Goal: Contribute content

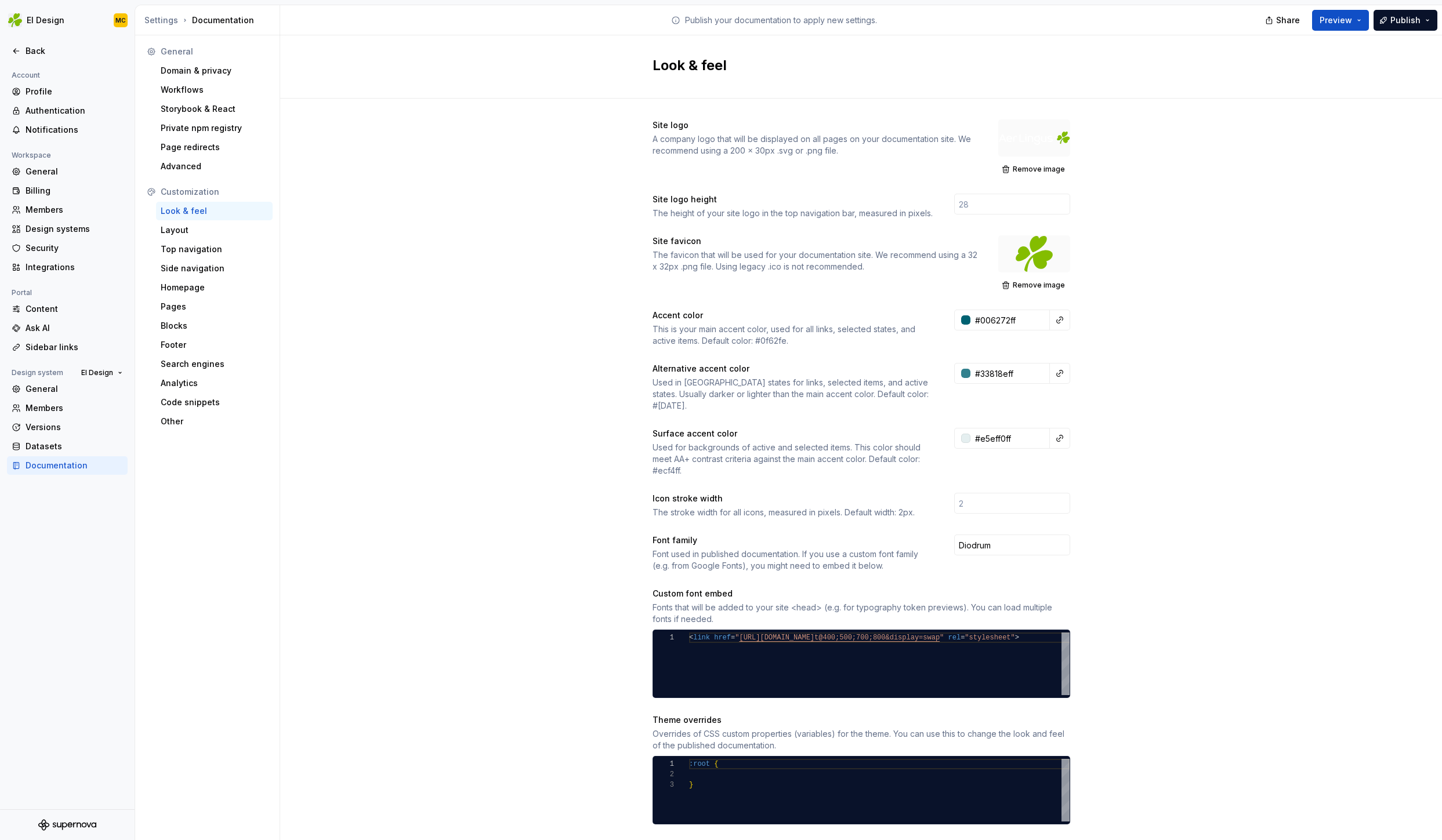
scroll to position [21, 17]
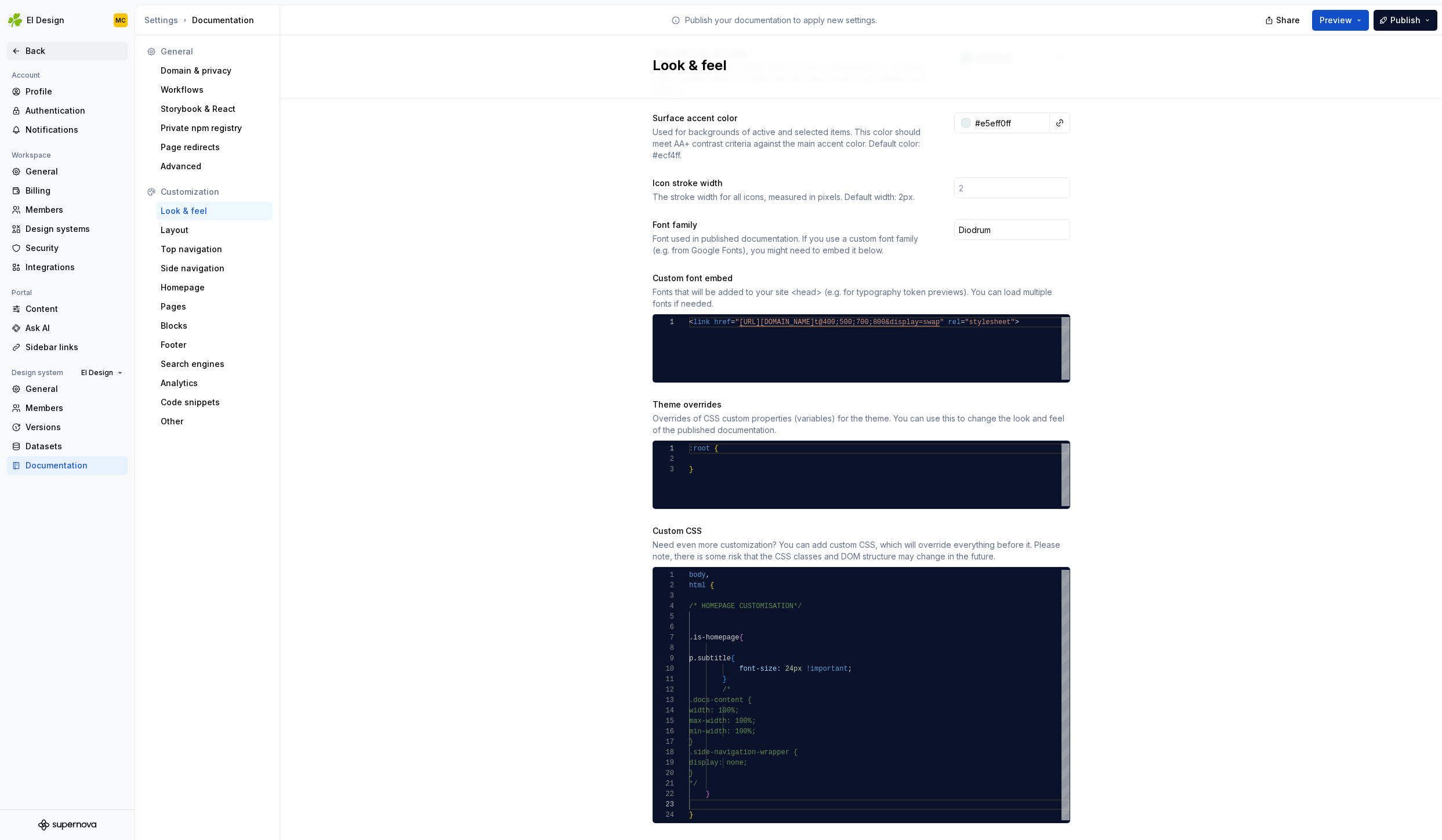
click at [42, 45] on div "Back" at bounding box center [74, 51] width 97 height 11
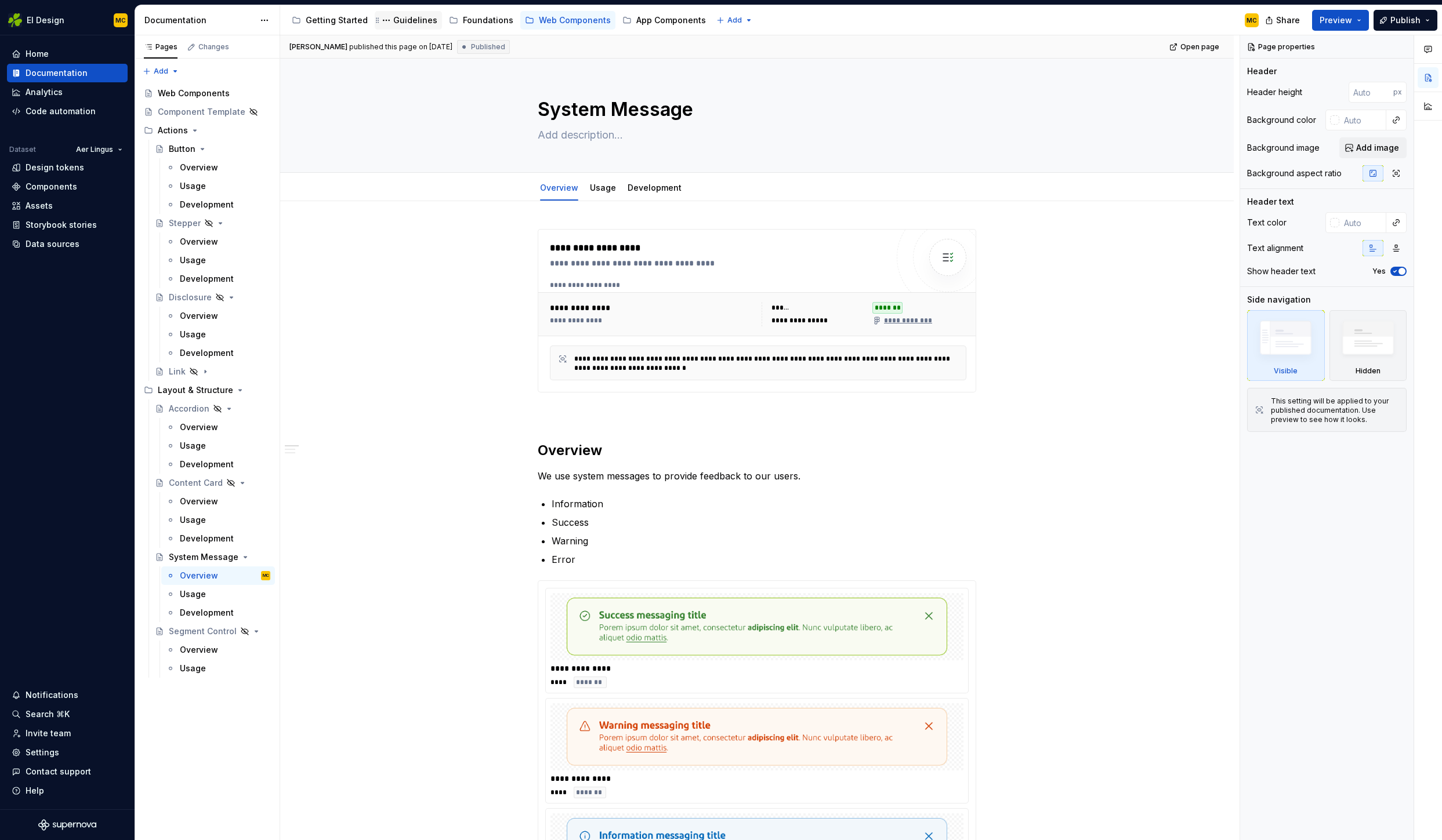
click at [418, 23] on div "Guidelines" at bounding box center [415, 20] width 44 height 11
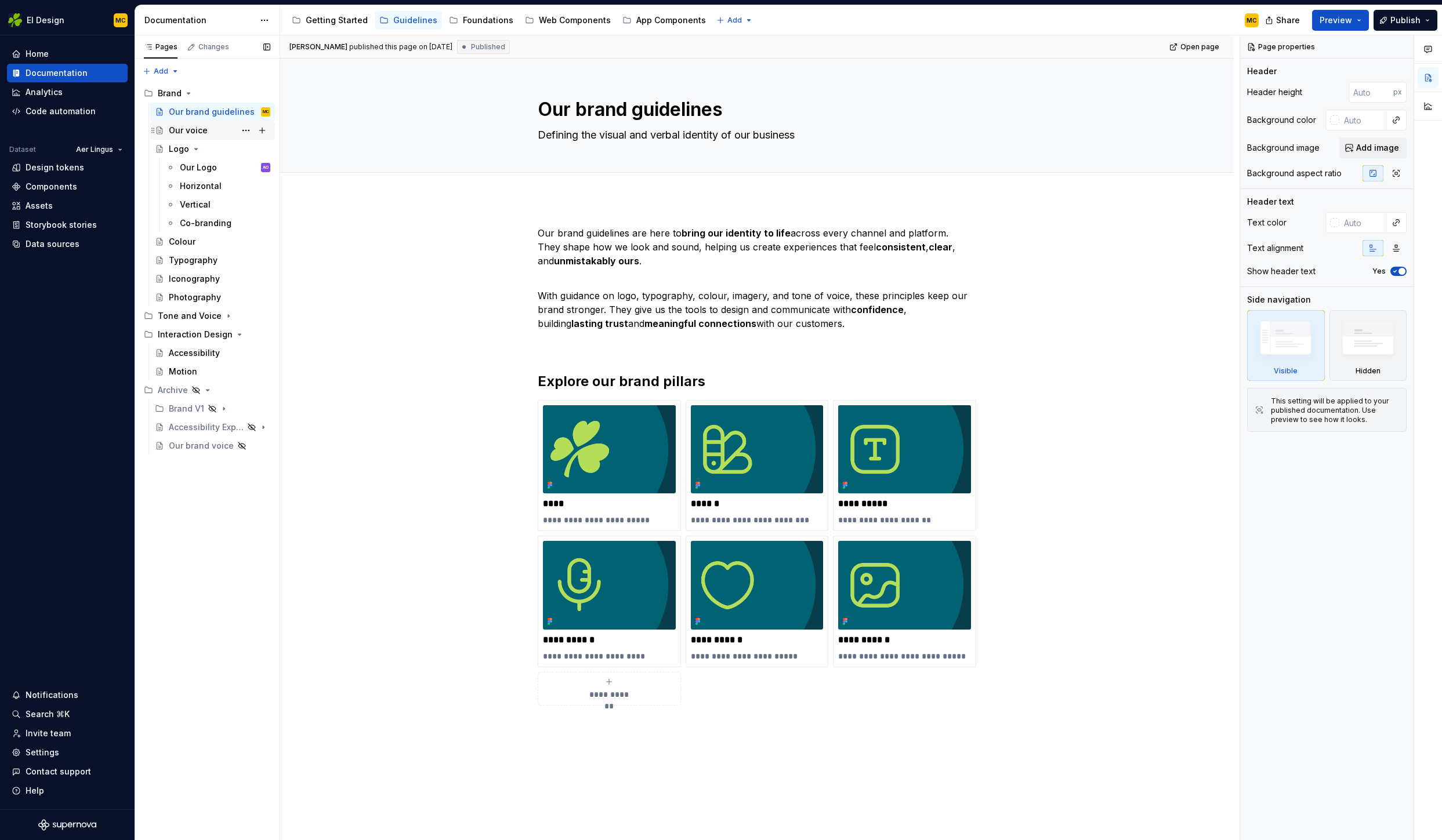
click at [201, 125] on div "Our voice" at bounding box center [188, 130] width 39 height 11
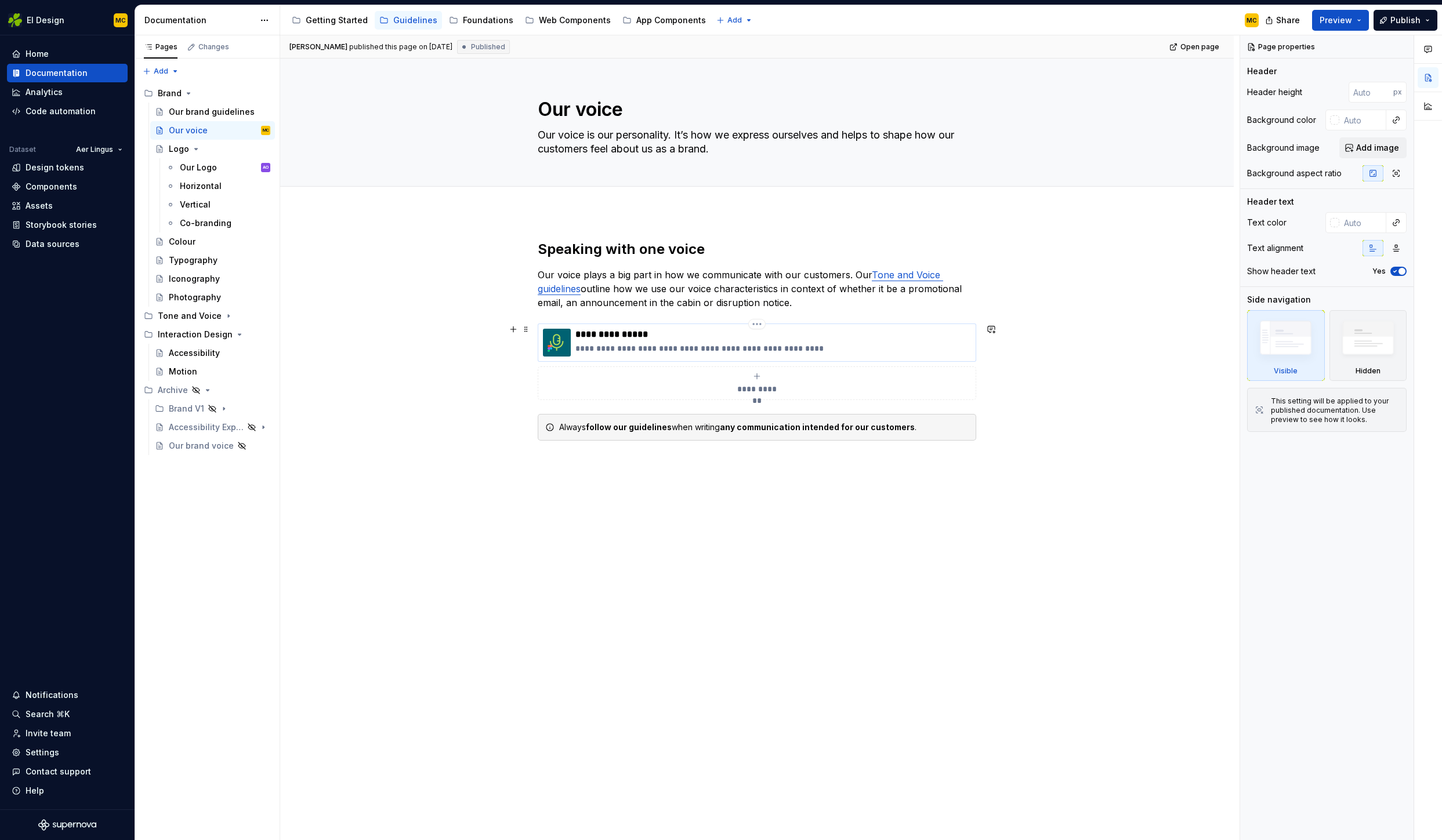
click at [906, 349] on p "**********" at bounding box center [773, 348] width 395 height 11
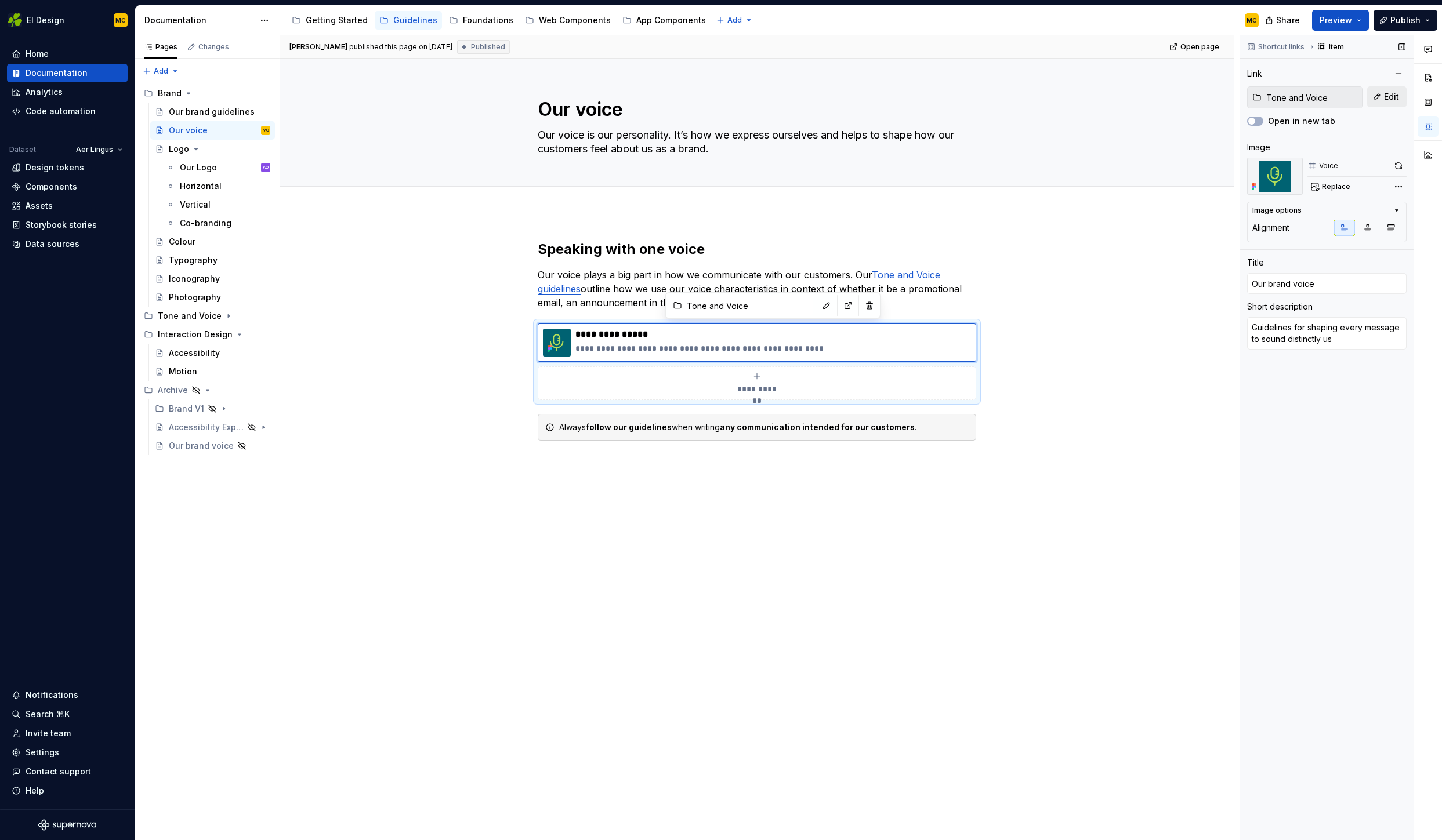
click at [1382, 94] on button "Edit" at bounding box center [1387, 97] width 39 height 21
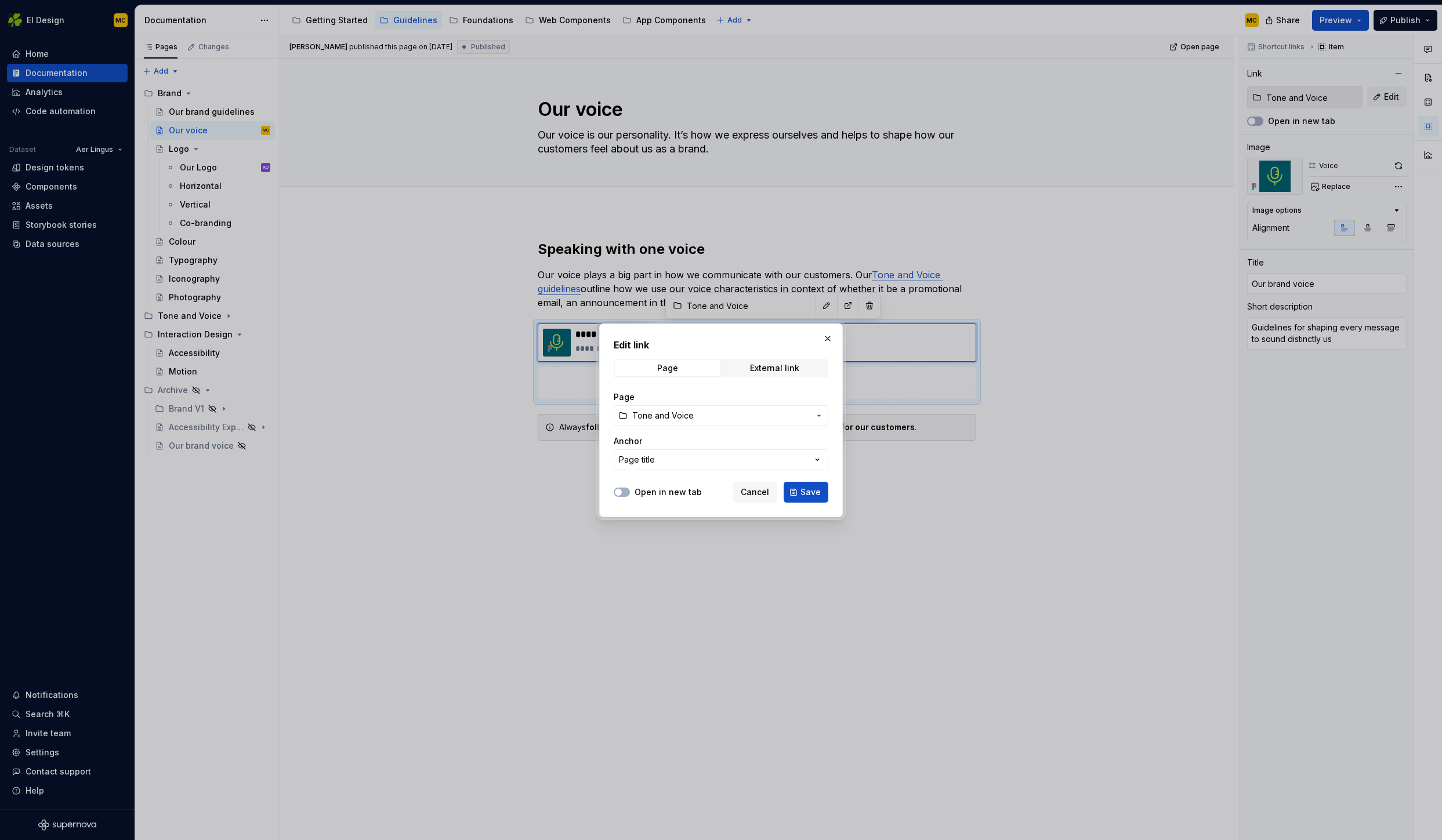
click at [741, 416] on span "Tone and Voice" at bounding box center [721, 416] width 178 height 11
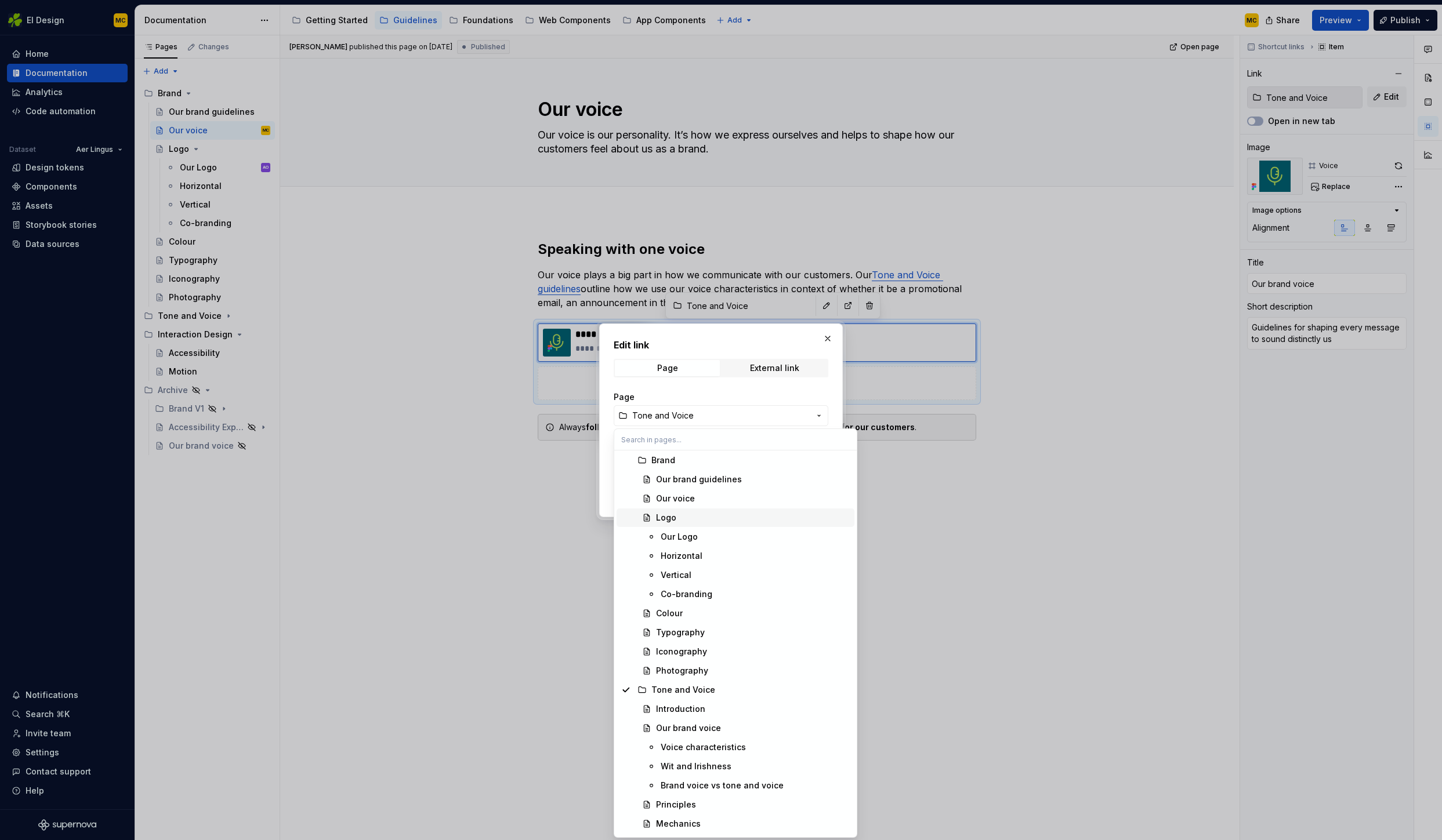
scroll to position [310, 0]
click at [721, 690] on div "Tone and Voice" at bounding box center [751, 688] width 199 height 11
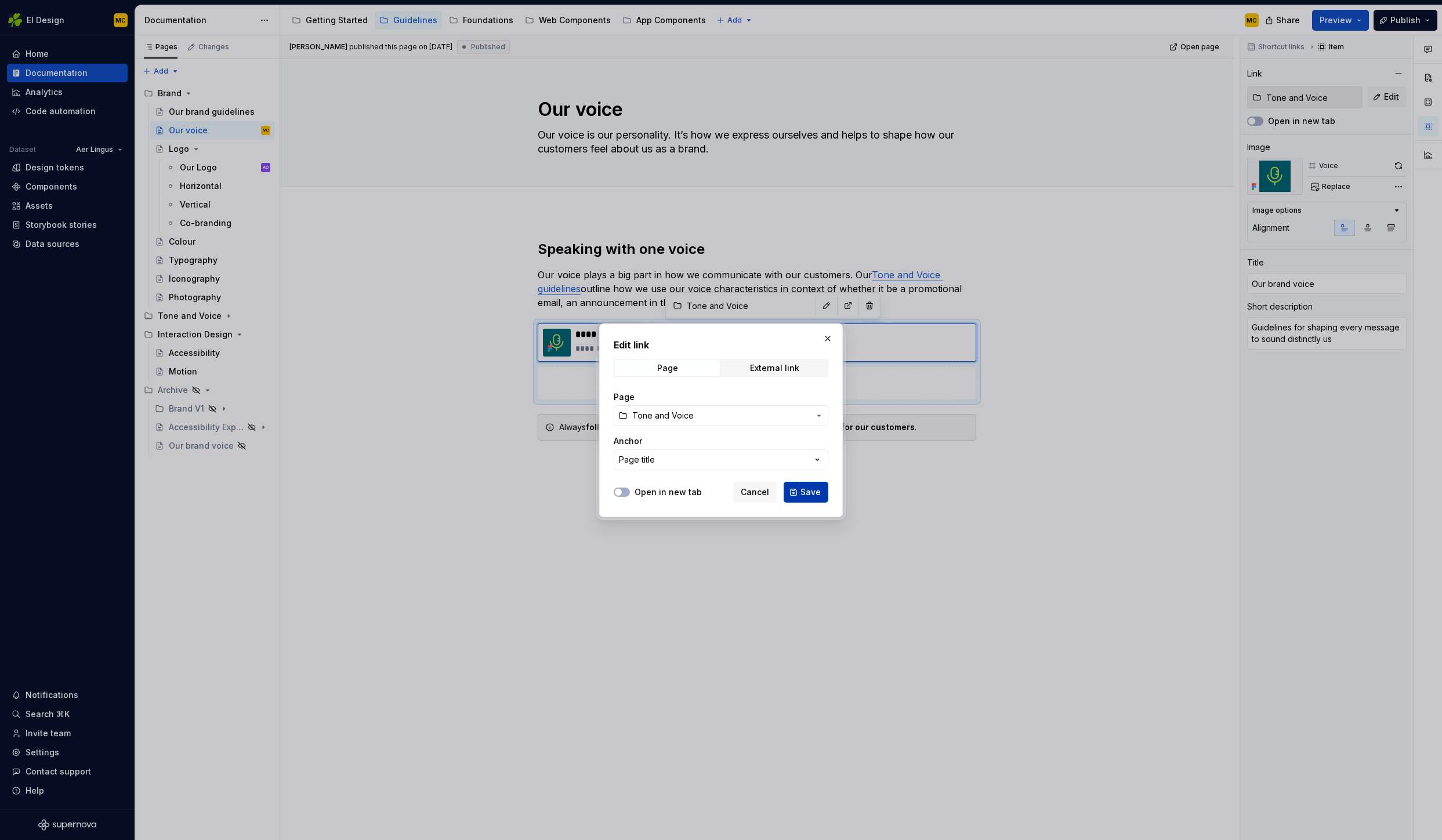
click at [813, 498] on button "Save" at bounding box center [806, 492] width 45 height 21
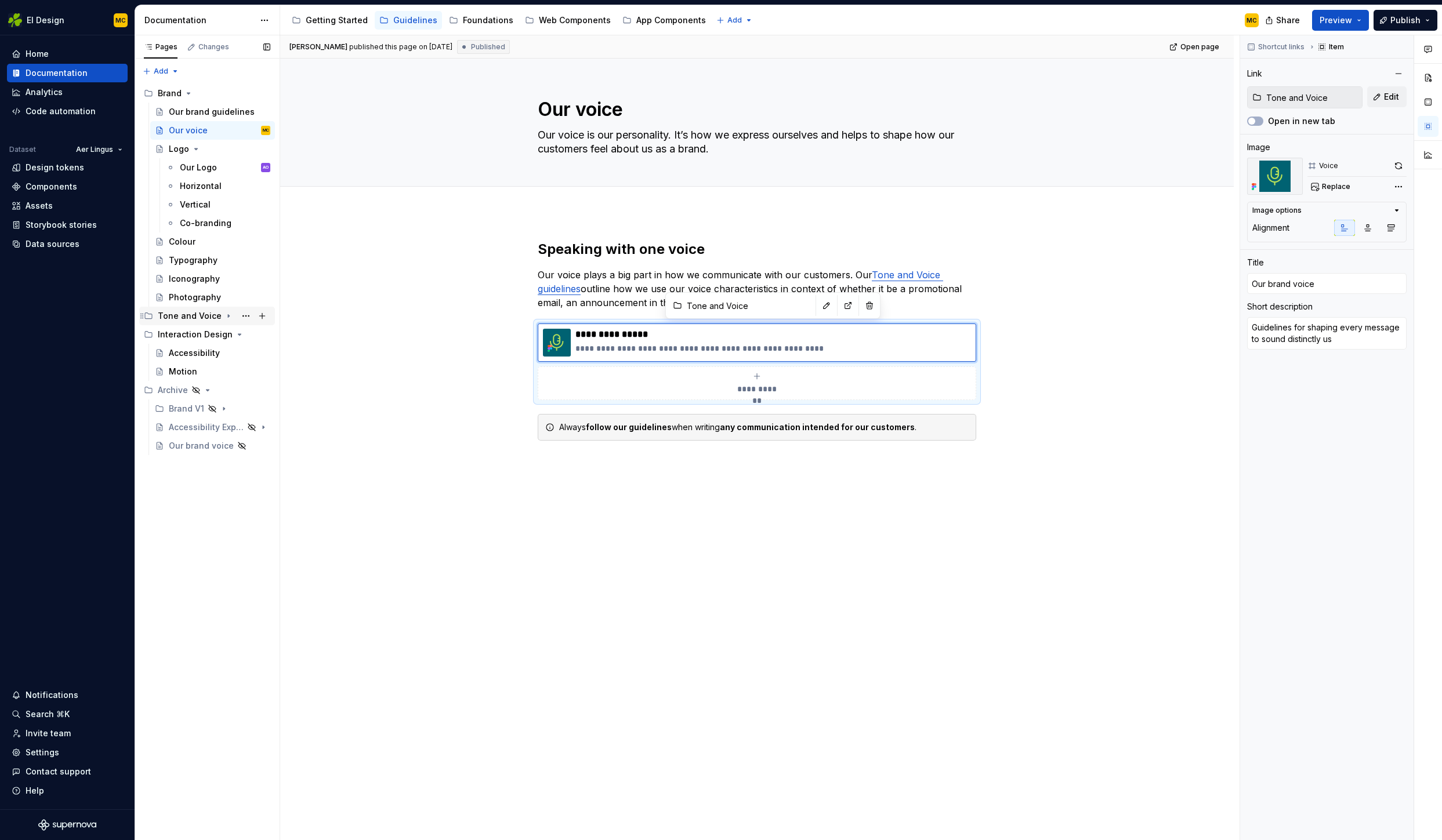
click at [224, 316] on icon "Page tree" at bounding box center [229, 316] width 10 height 10
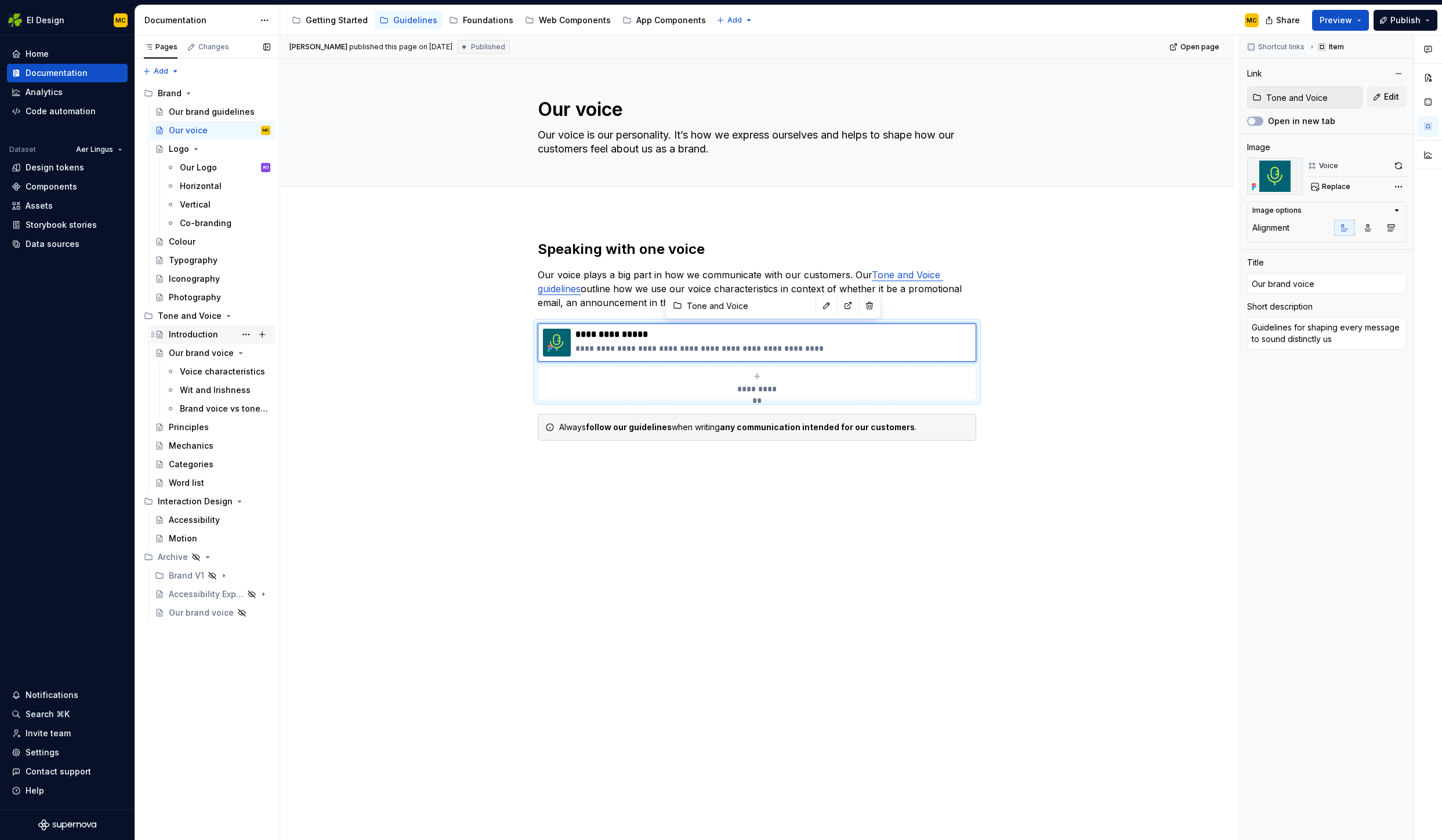
click at [200, 335] on div "Introduction" at bounding box center [193, 335] width 49 height 11
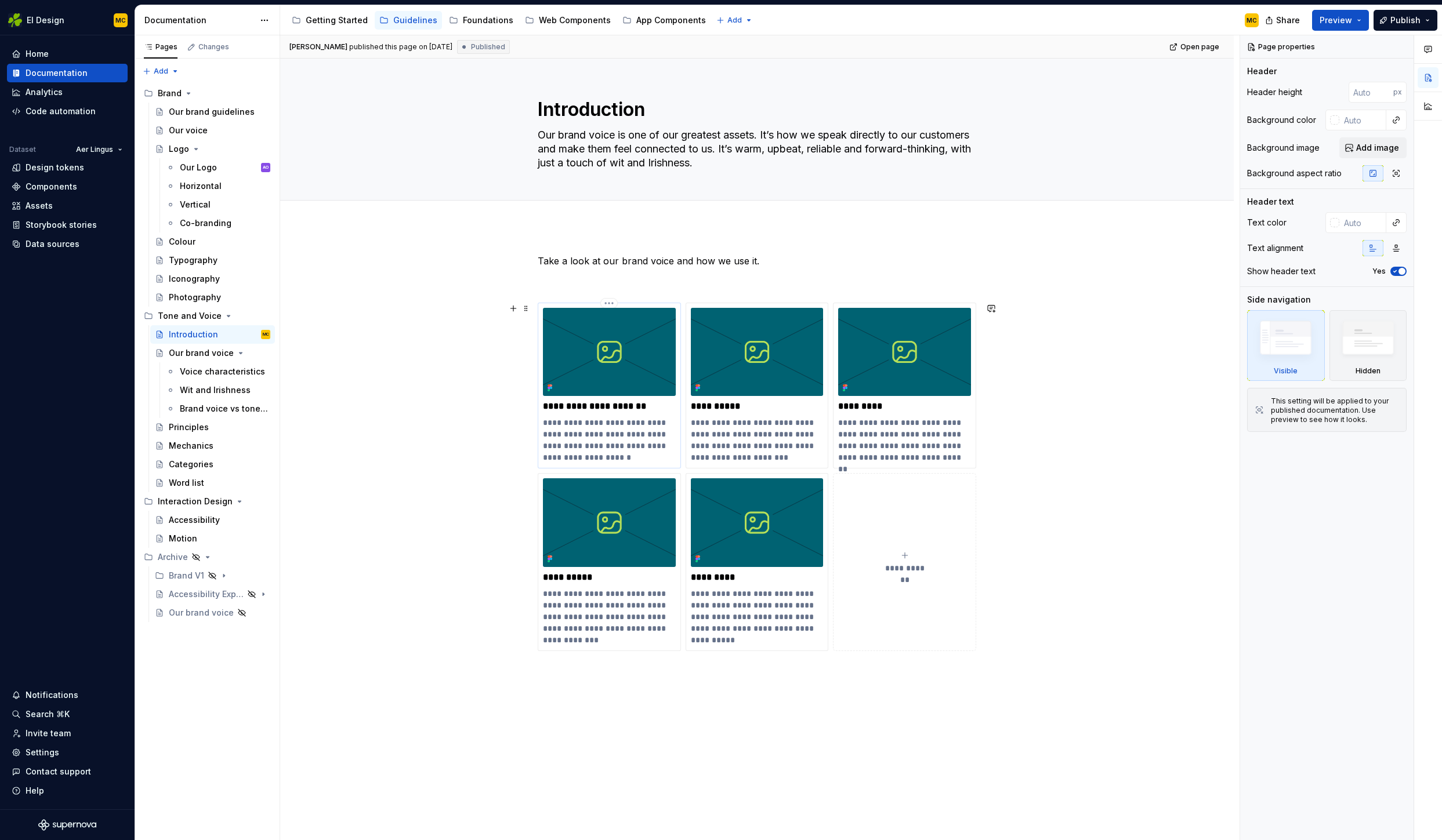
click at [650, 434] on p "**********" at bounding box center [609, 440] width 133 height 46
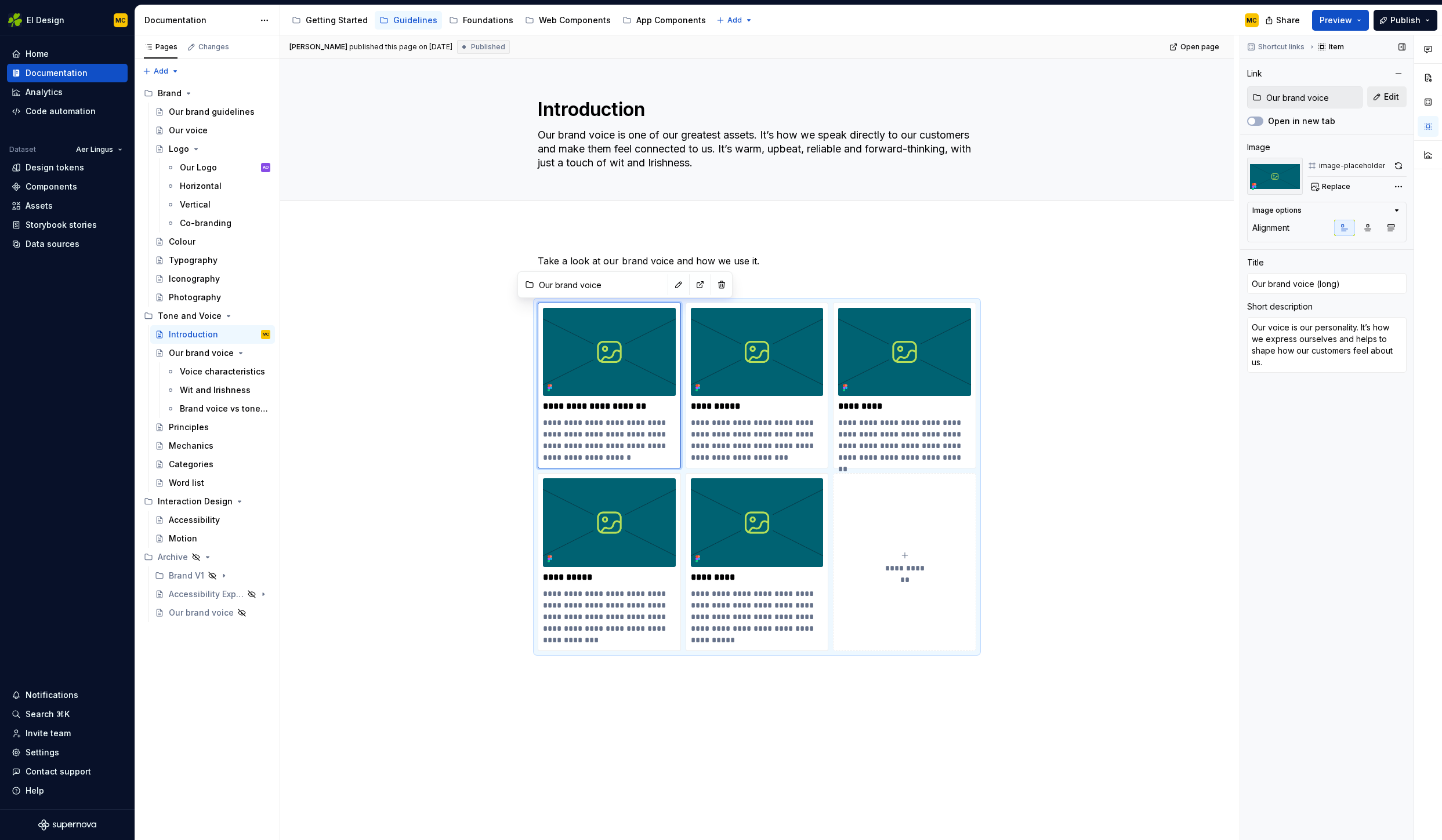
click at [1392, 94] on span "Edit" at bounding box center [1392, 97] width 15 height 11
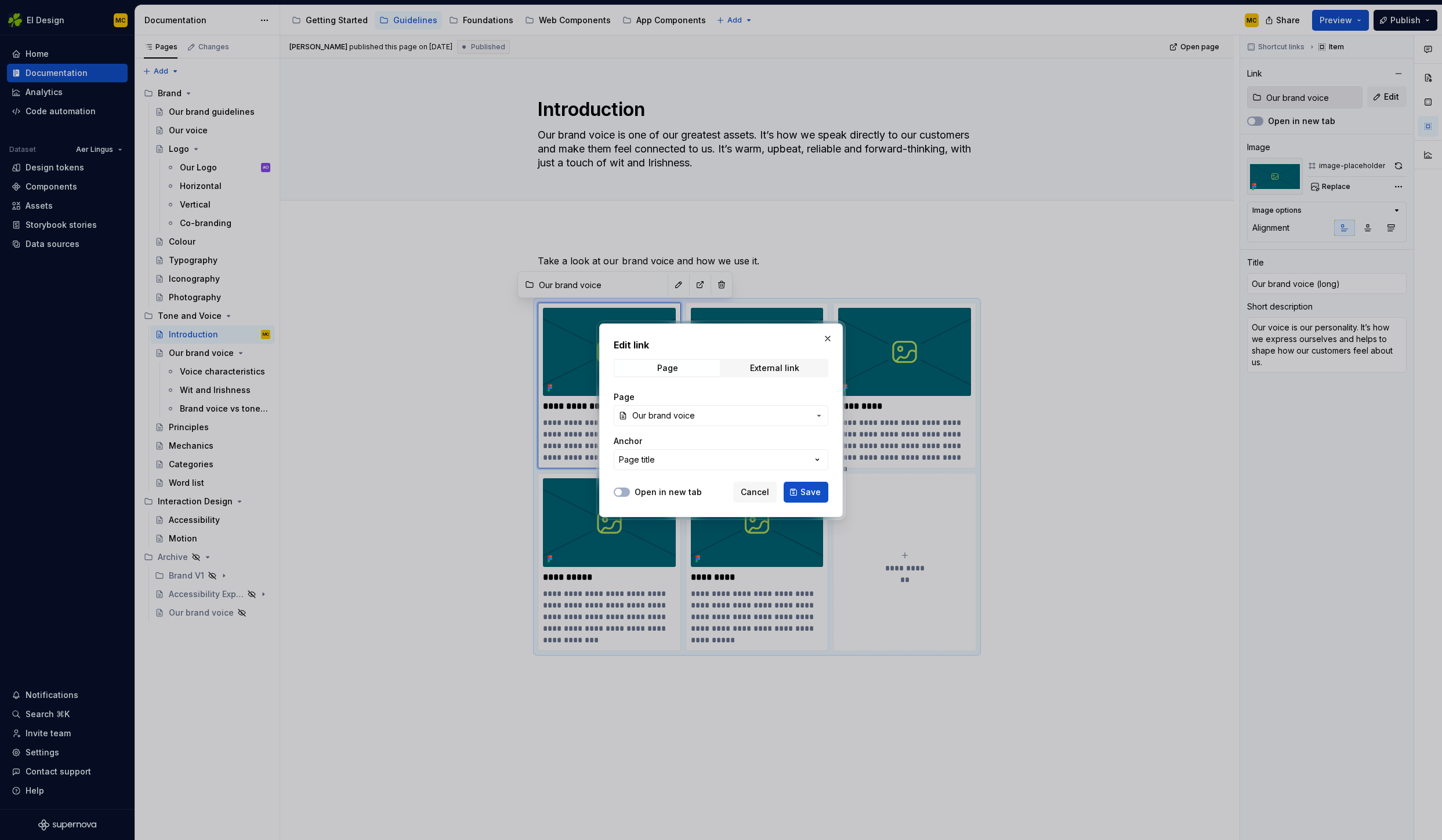
click at [730, 414] on span "Our brand voice" at bounding box center [721, 416] width 178 height 11
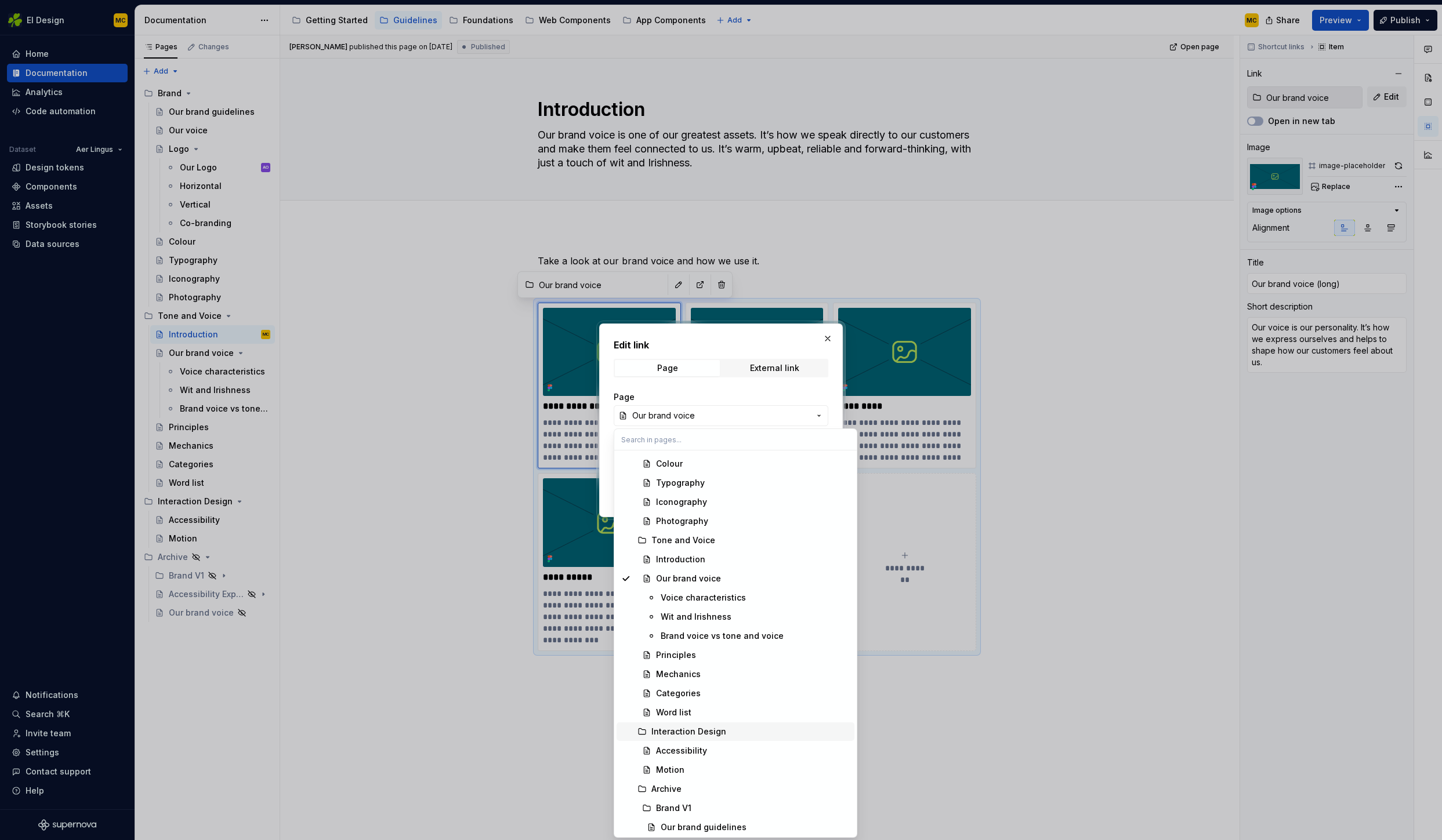
scroll to position [455, 0]
click at [703, 580] on div "Our brand voice" at bounding box center [688, 581] width 65 height 11
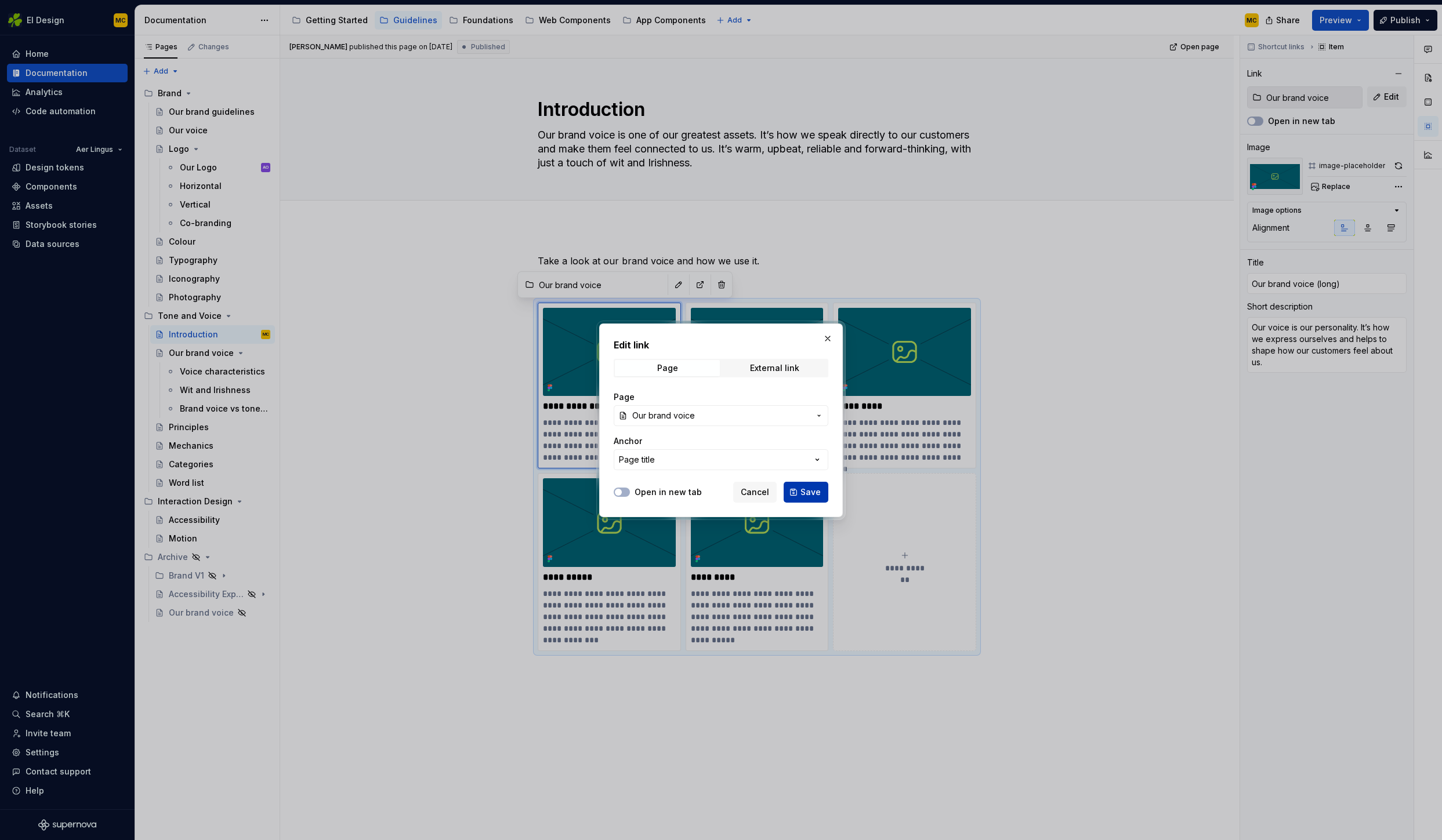
click at [819, 494] on span "Save" at bounding box center [810, 492] width 20 height 11
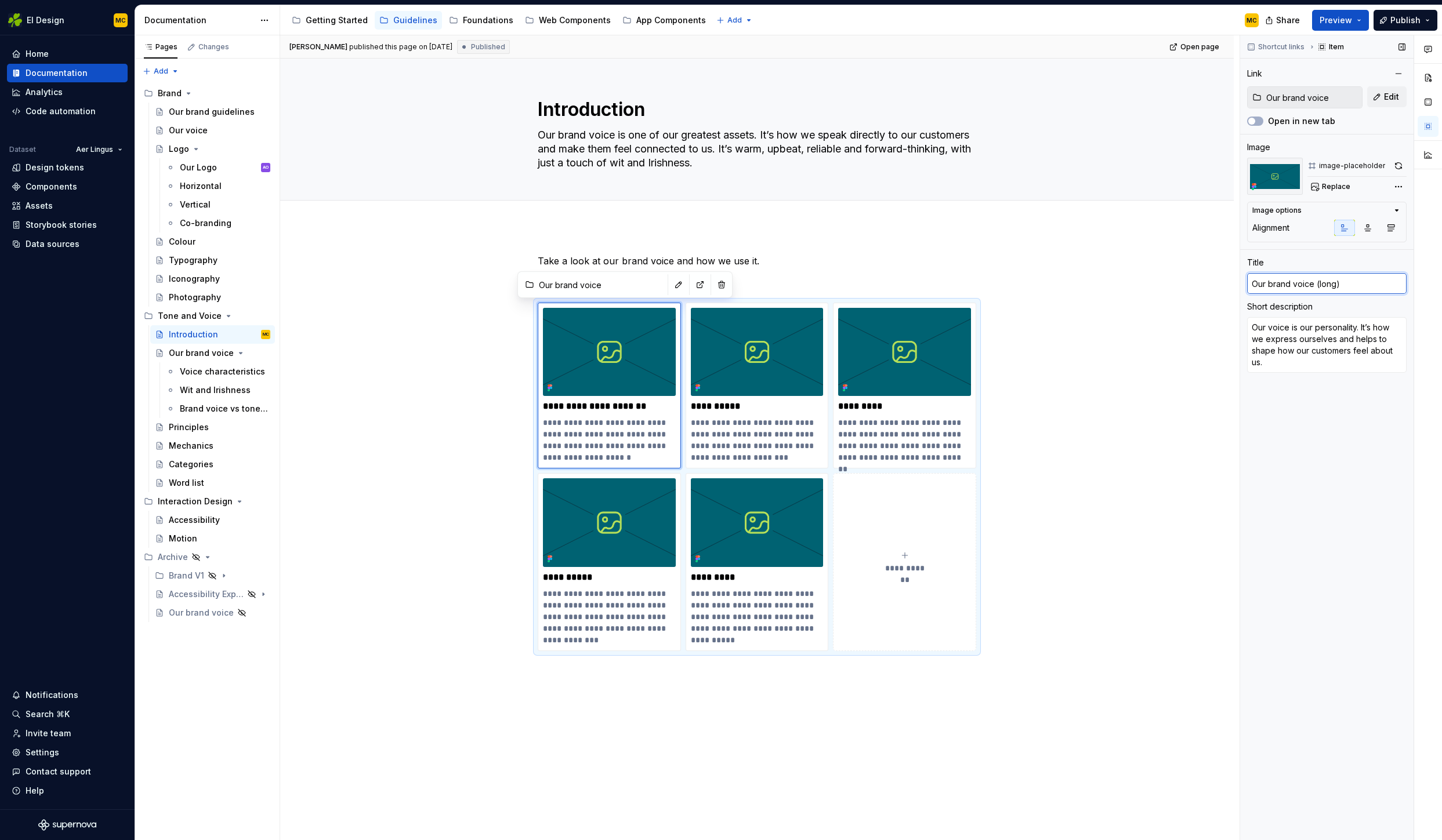
click at [1360, 289] on input "Our brand voice (long)" at bounding box center [1327, 283] width 160 height 21
type textarea "*"
type input "Our brand voice (long"
type textarea "*"
type input "Our brand voice ([PERSON_NAME]"
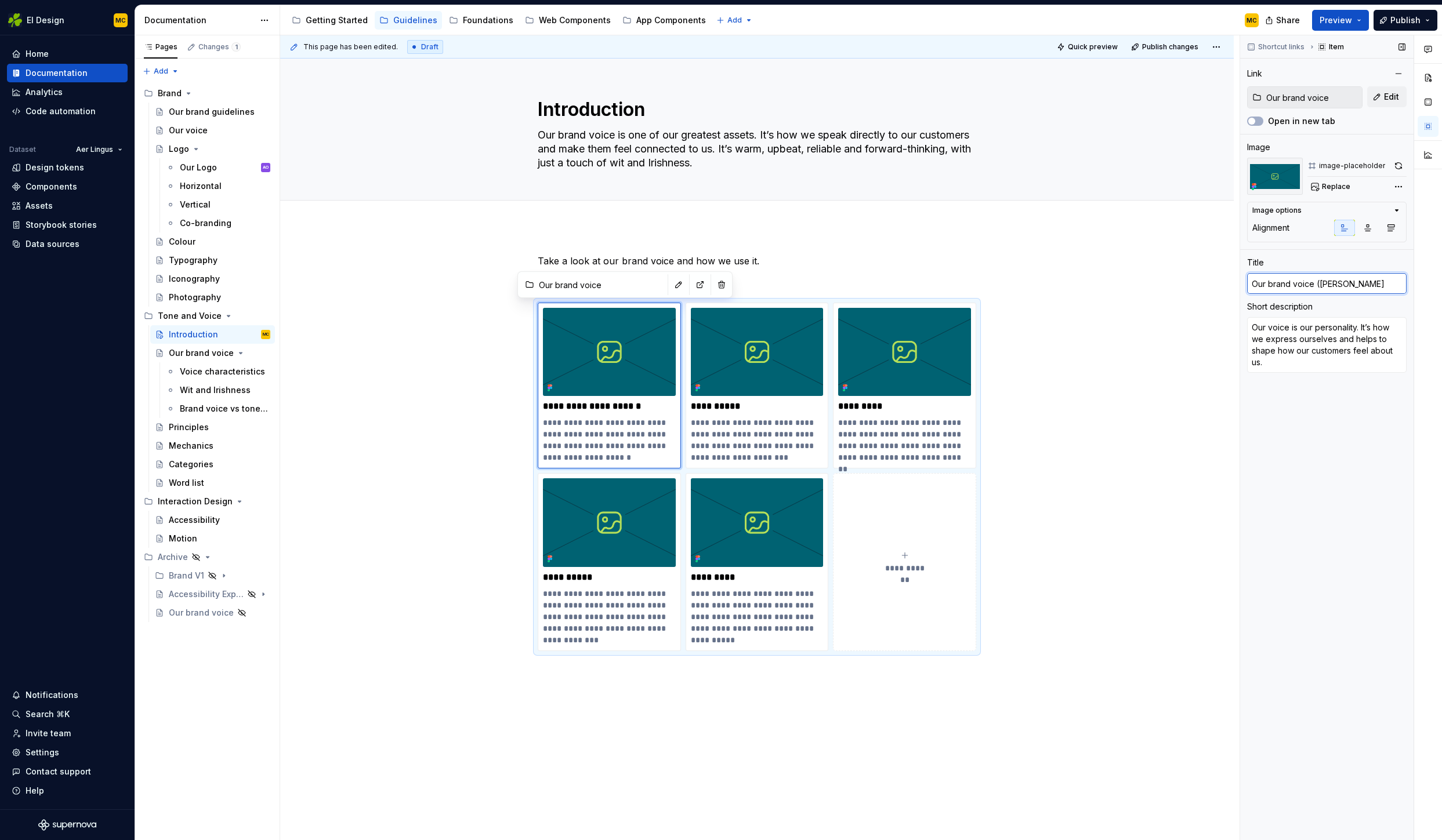
type textarea "*"
type input "Our brand voice (lo"
type textarea "*"
type input "Our brand voice (l"
type textarea "*"
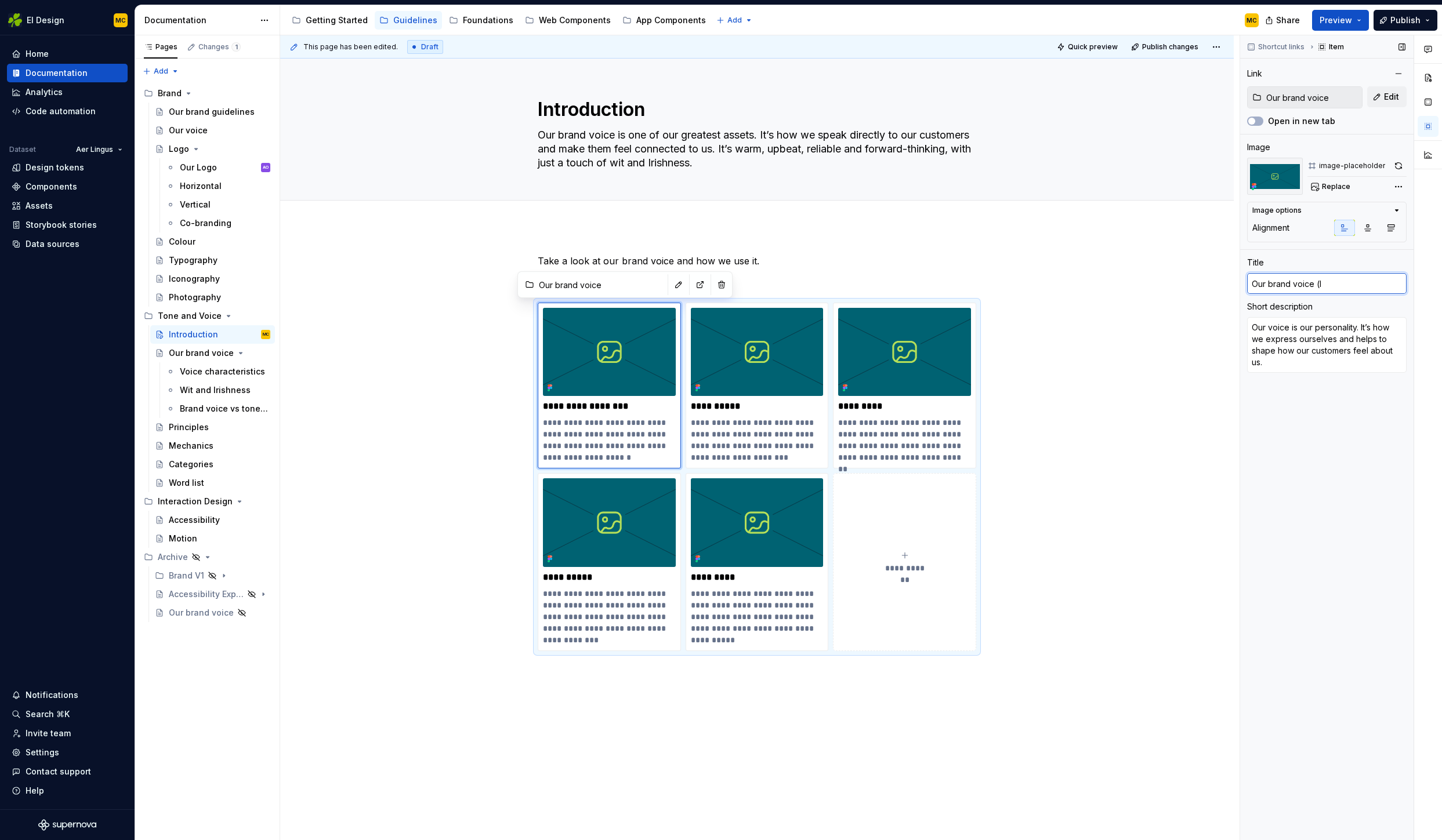
type input "Our brand voice ("
type textarea "*"
type input "Our brand voice"
type textarea "*"
type input "Our brand voice"
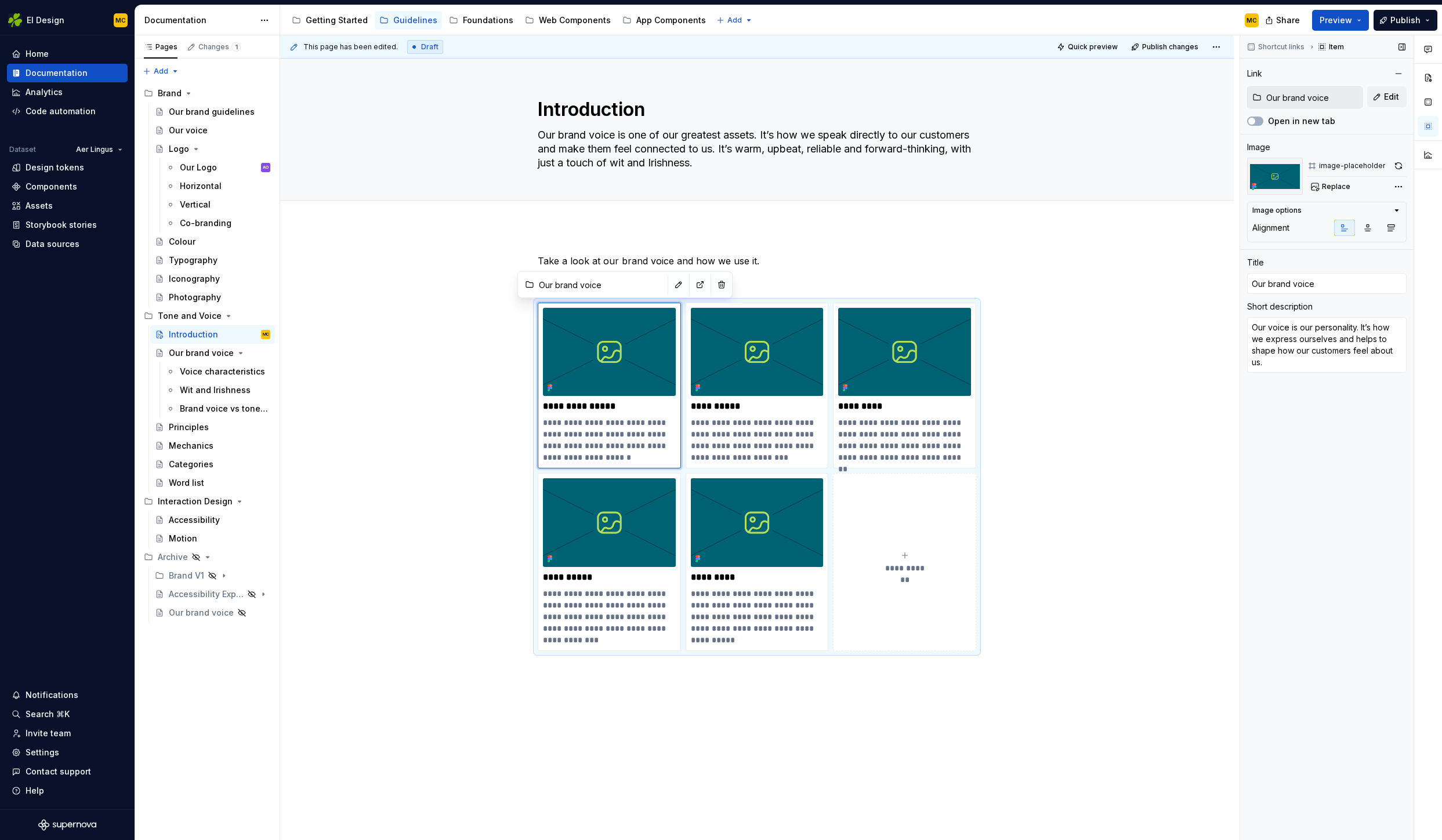
click at [1340, 455] on div "Shortcut links Item Link Our brand voice Edit Open in new tab Image image-place…" at bounding box center [1327, 438] width 173 height 805
click at [1148, 456] on div "**********" at bounding box center [757, 571] width 954 height 691
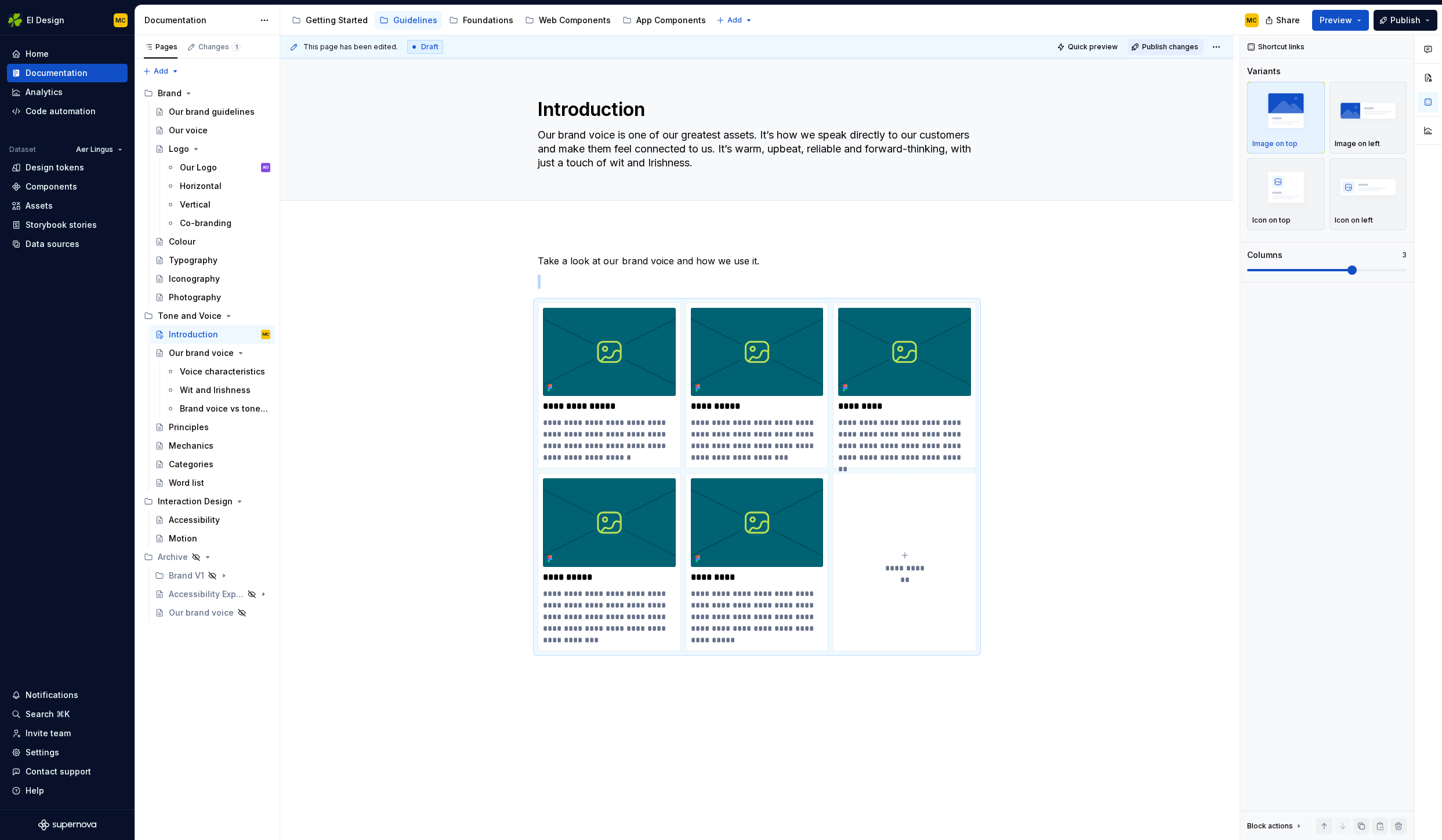
click at [1146, 43] on button "Publish changes" at bounding box center [1165, 47] width 76 height 17
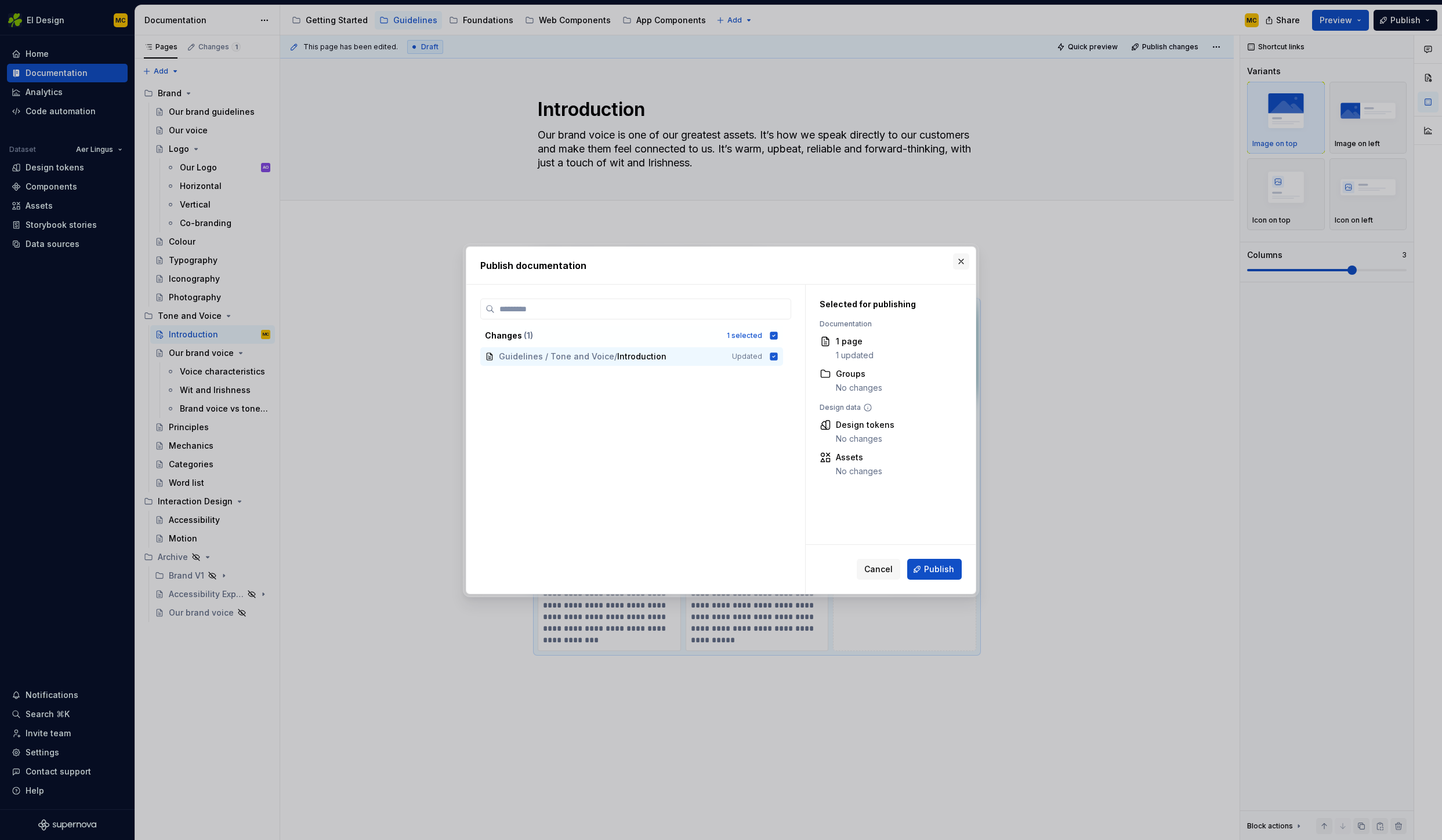
click at [963, 263] on button "button" at bounding box center [961, 262] width 17 height 17
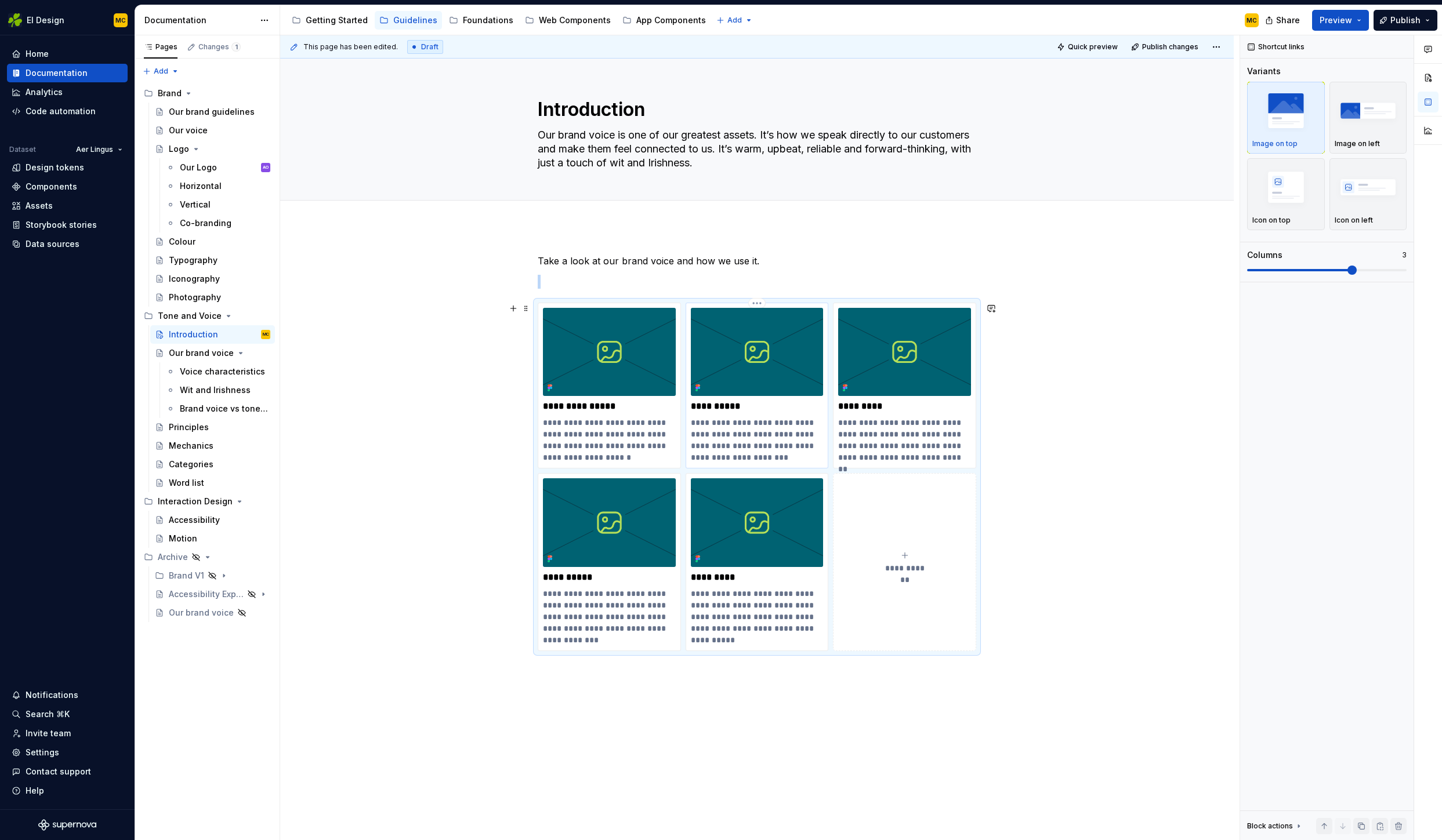
click at [763, 379] on img at bounding box center [757, 352] width 133 height 88
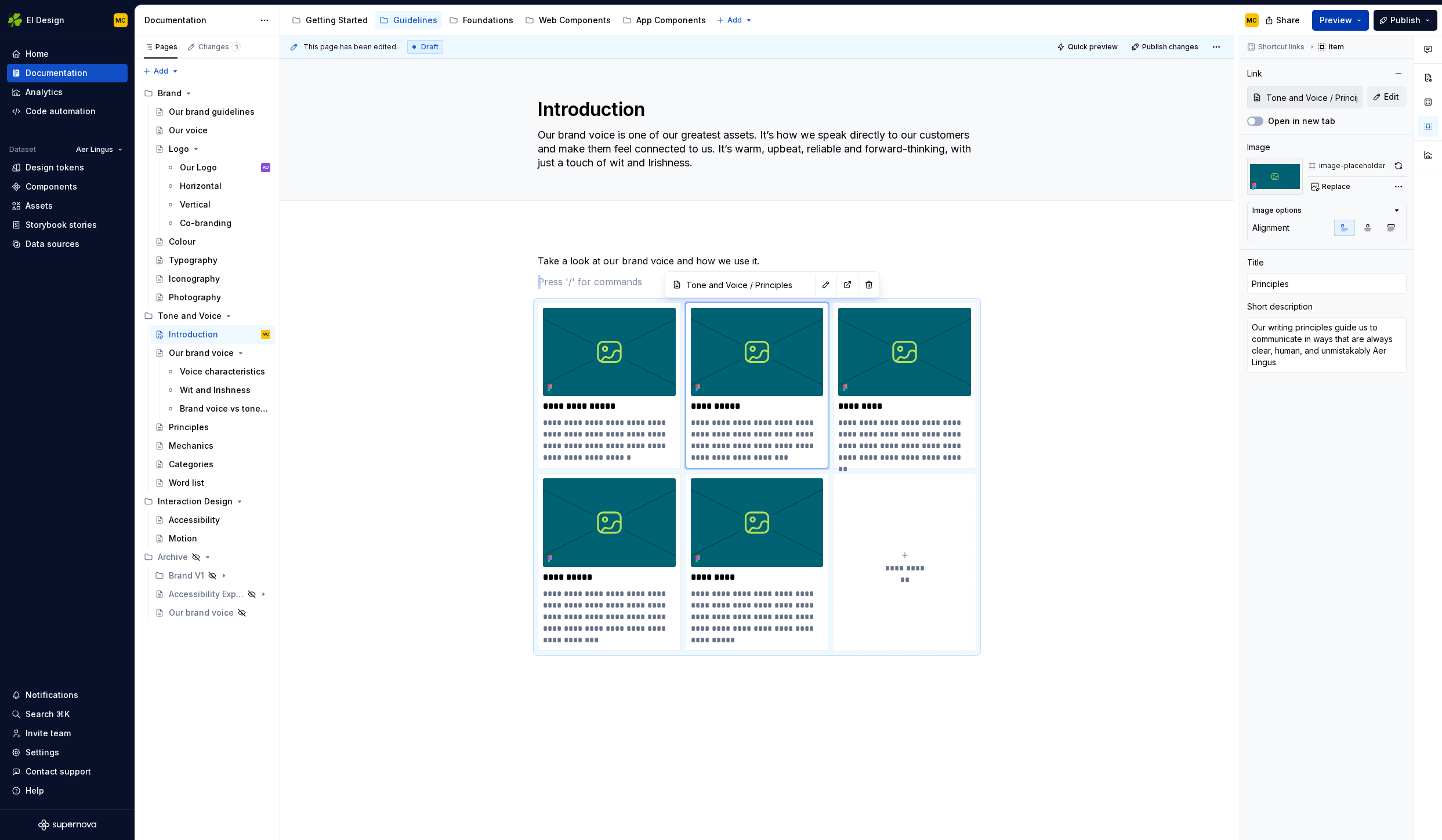
click at [1330, 21] on span "Preview" at bounding box center [1336, 20] width 32 height 11
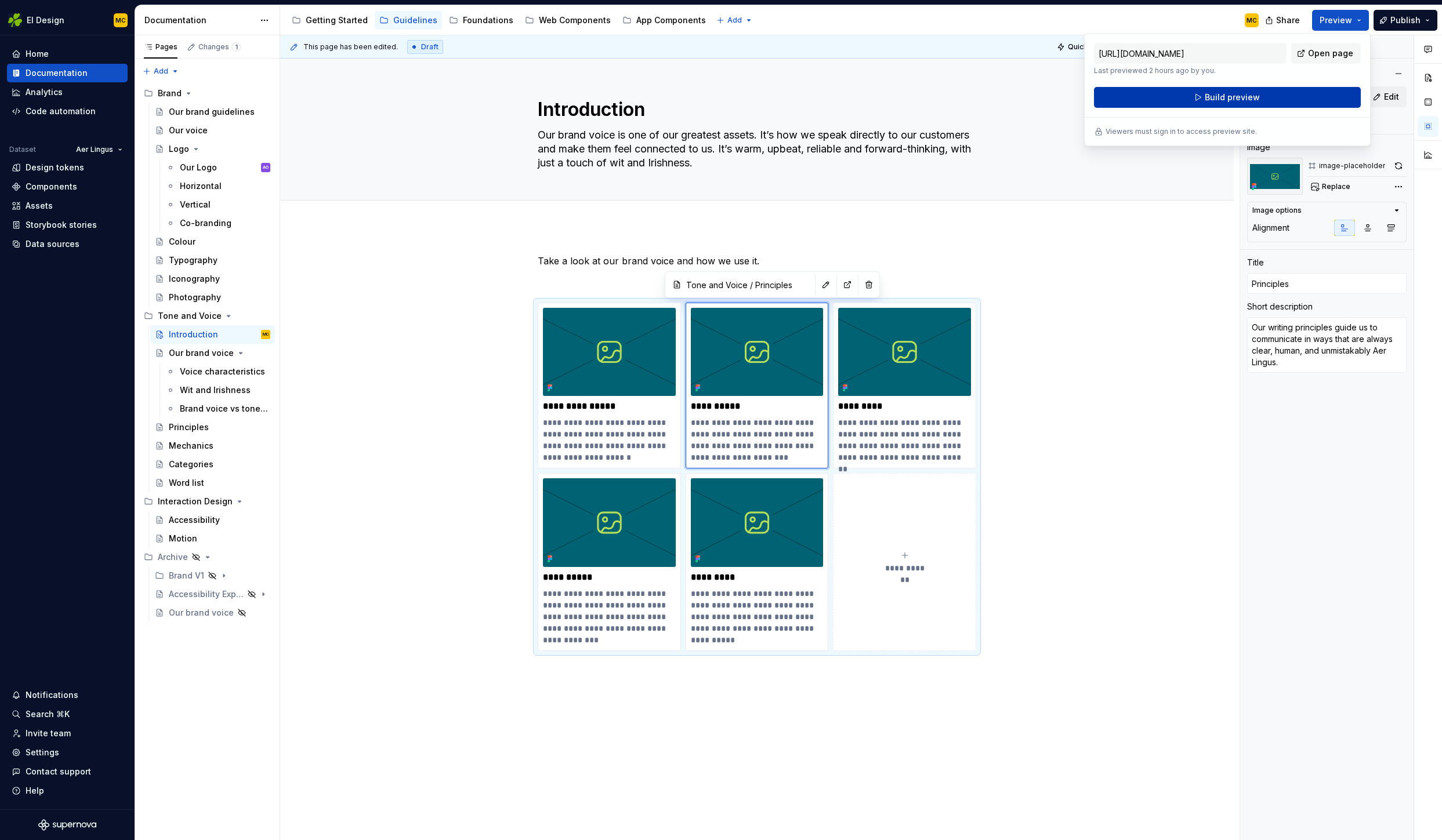
click at [1238, 97] on span "Build preview" at bounding box center [1232, 97] width 55 height 11
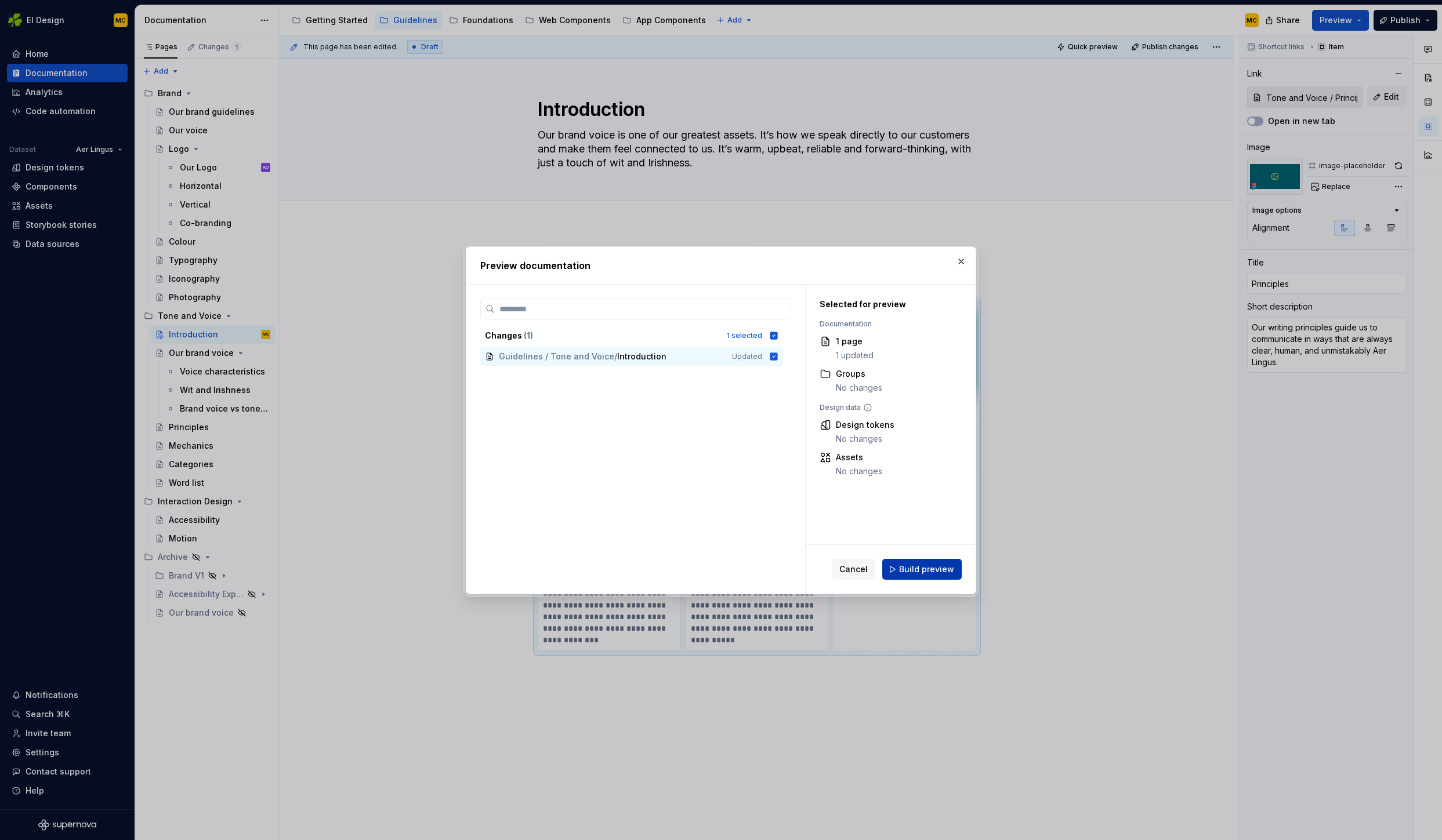
click at [924, 573] on span "Build preview" at bounding box center [926, 570] width 55 height 11
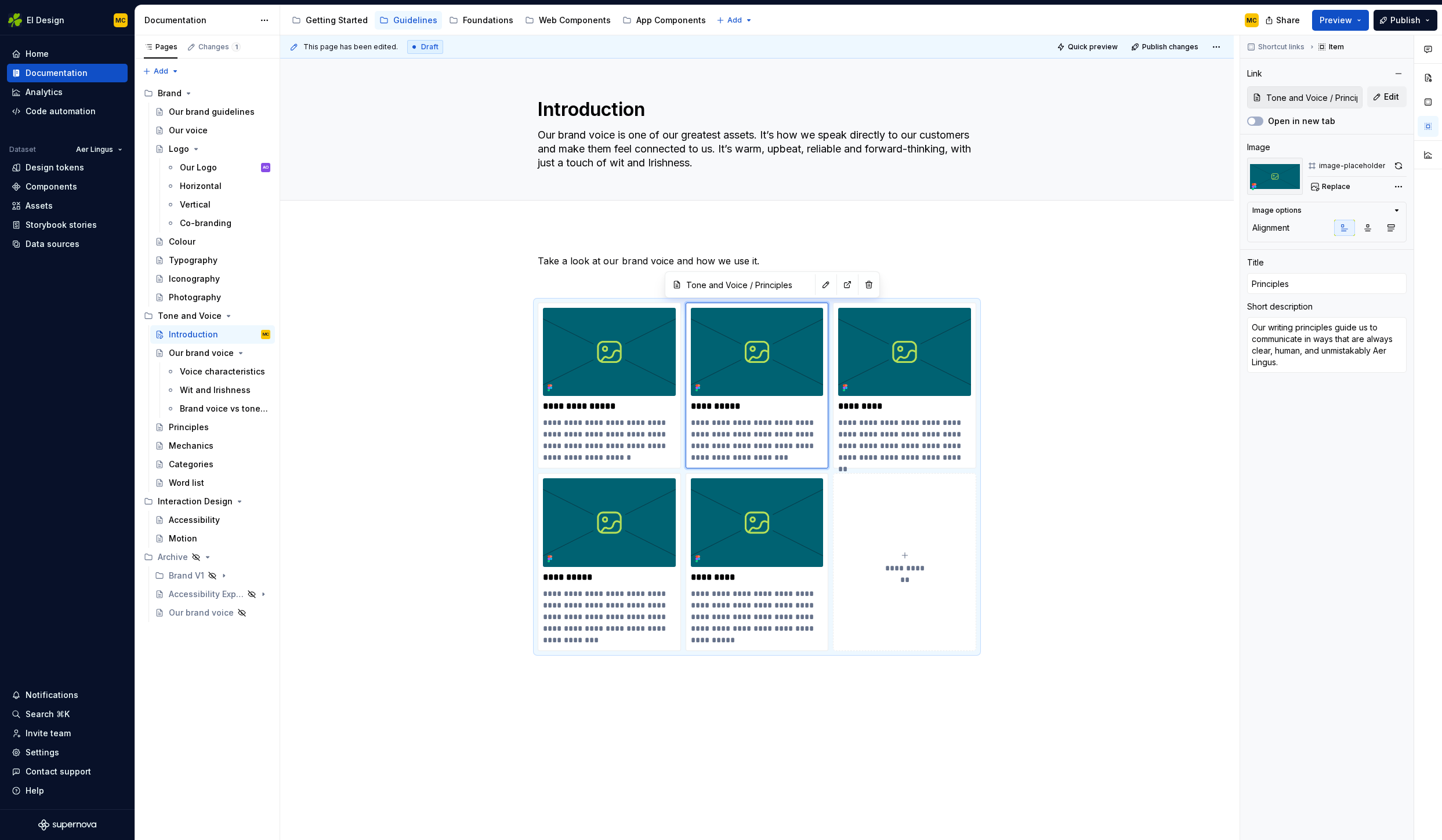
type textarea "*"
